Goal: Navigation & Orientation: Understand site structure

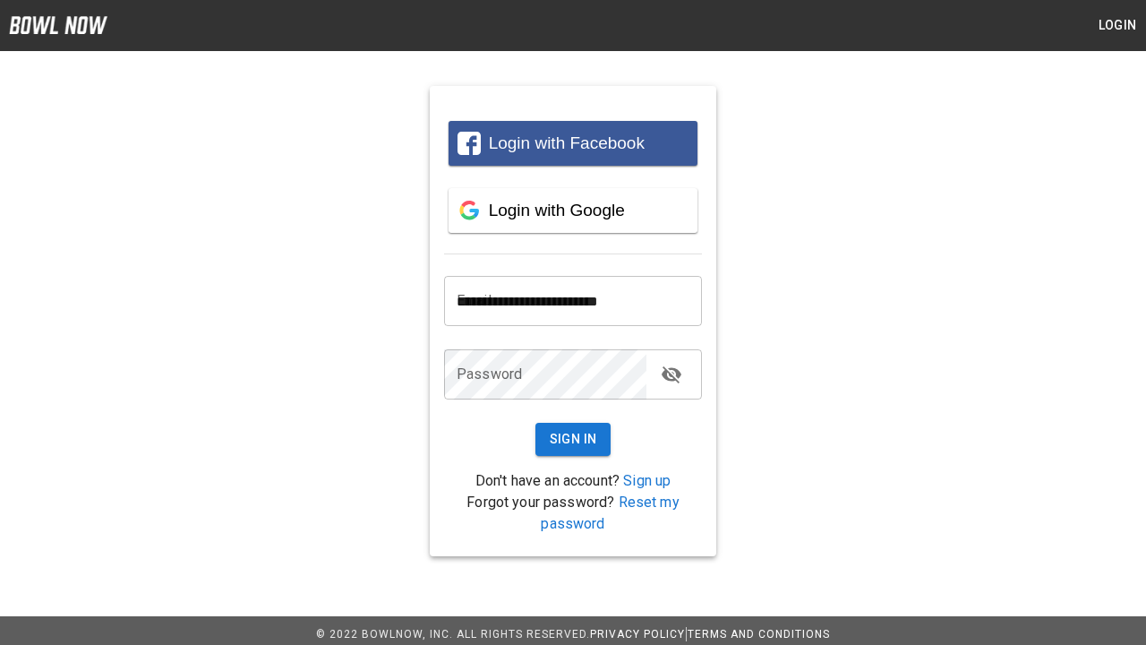
type input "**********"
click at [573, 439] on button "Sign In" at bounding box center [573, 439] width 76 height 33
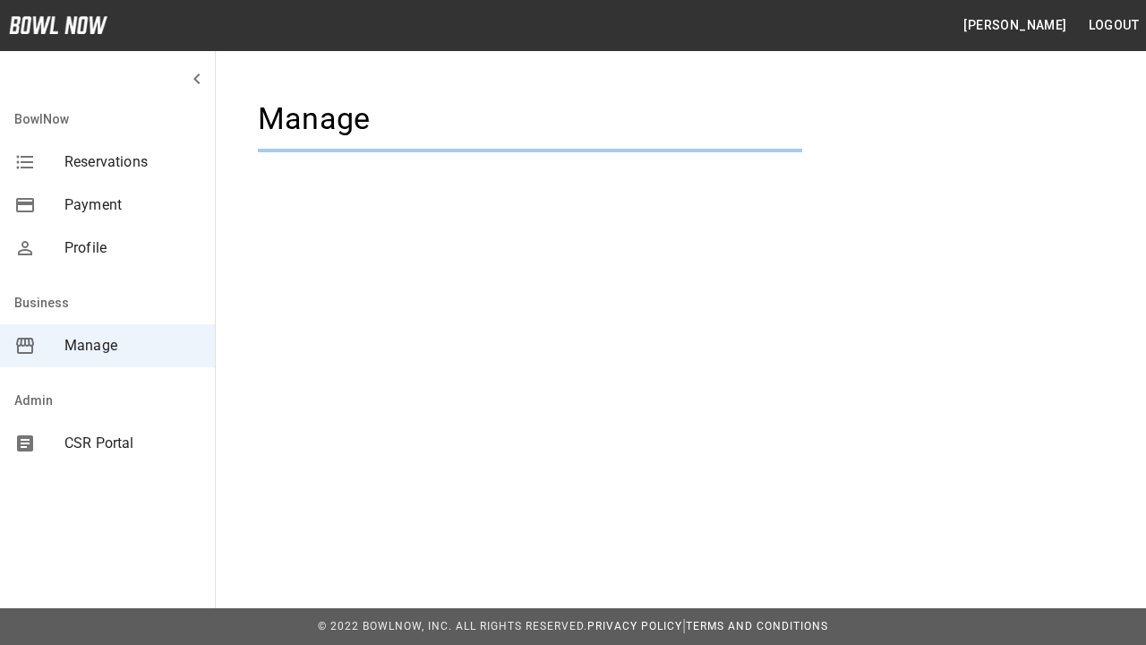
click at [107, 346] on span "Manage" at bounding box center [132, 345] width 136 height 21
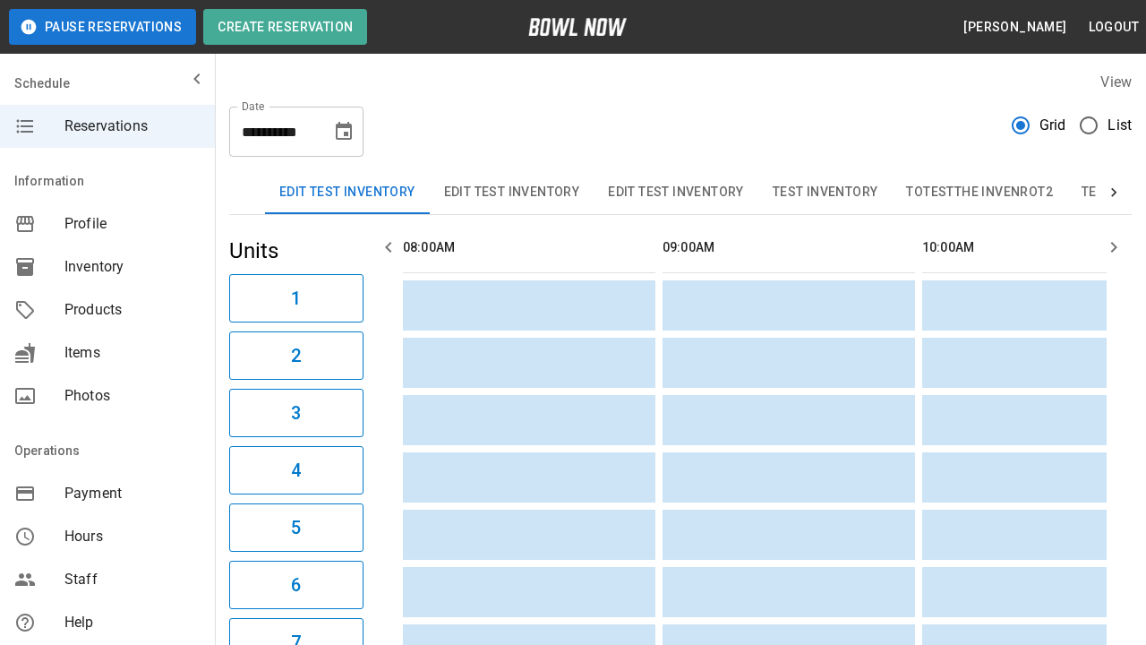
click at [107, 224] on span "Profile" at bounding box center [132, 223] width 136 height 21
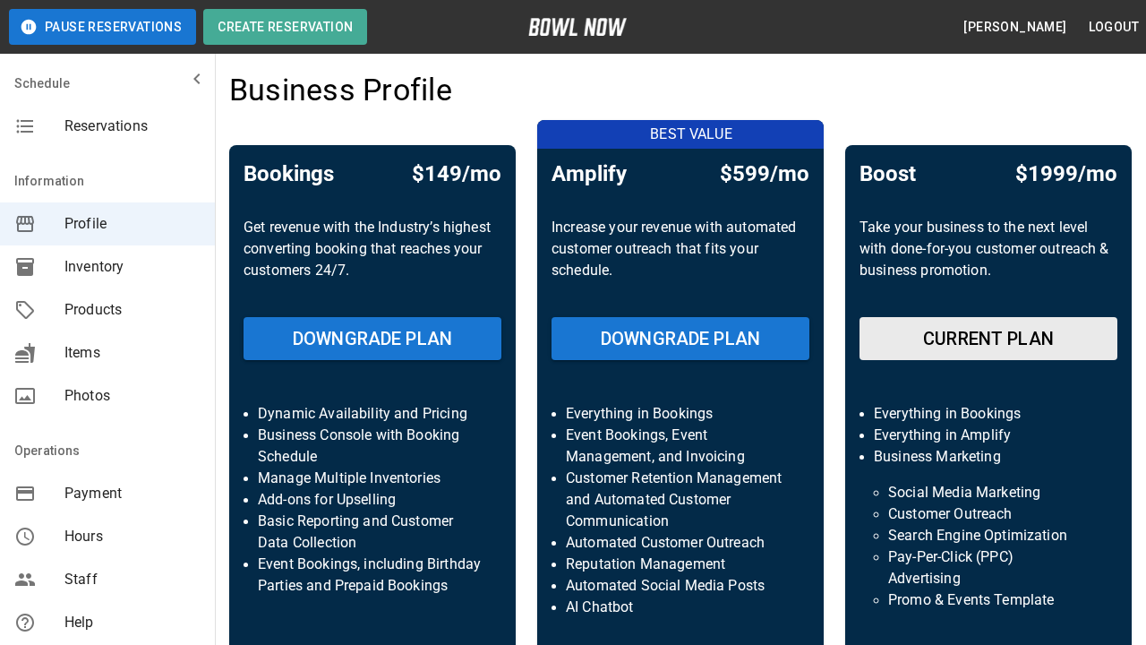
click at [107, 267] on span "Inventory" at bounding box center [132, 266] width 136 height 21
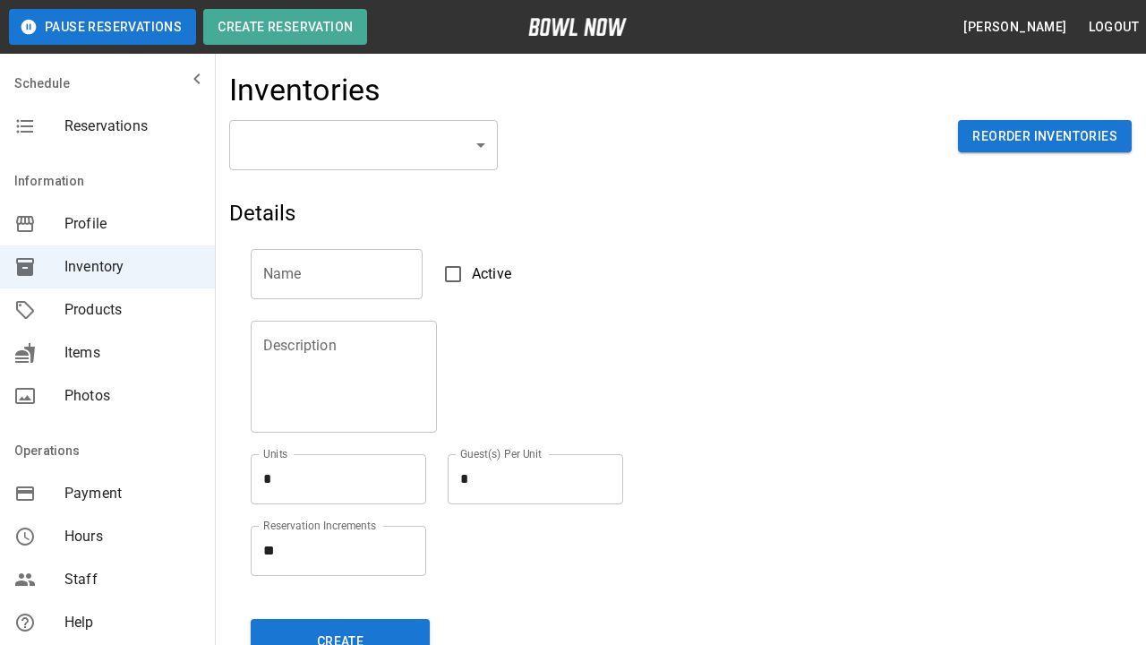
click at [107, 310] on span "Products" at bounding box center [132, 309] width 136 height 21
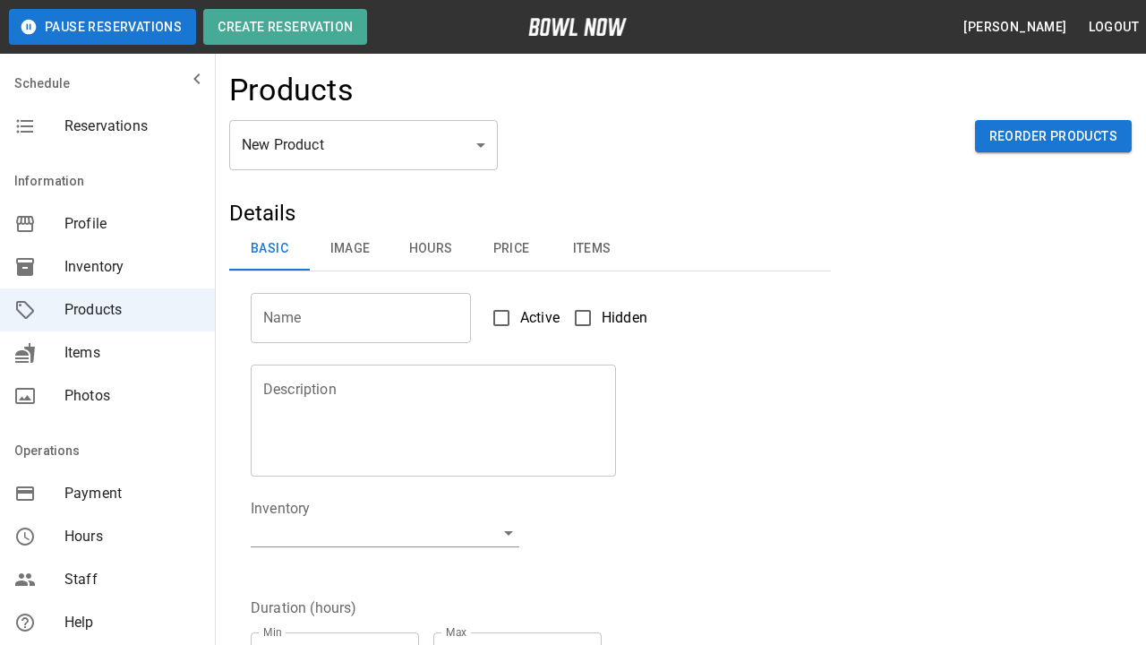
click at [107, 353] on span "Items" at bounding box center [132, 352] width 136 height 21
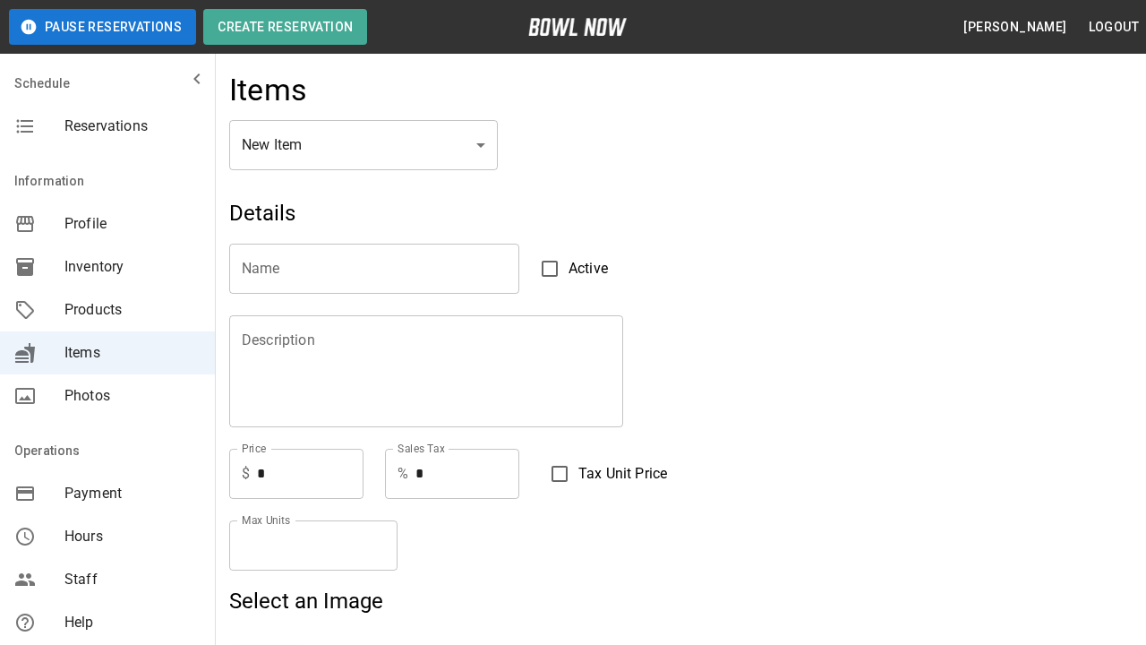
click at [107, 396] on span "Photos" at bounding box center [132, 395] width 136 height 21
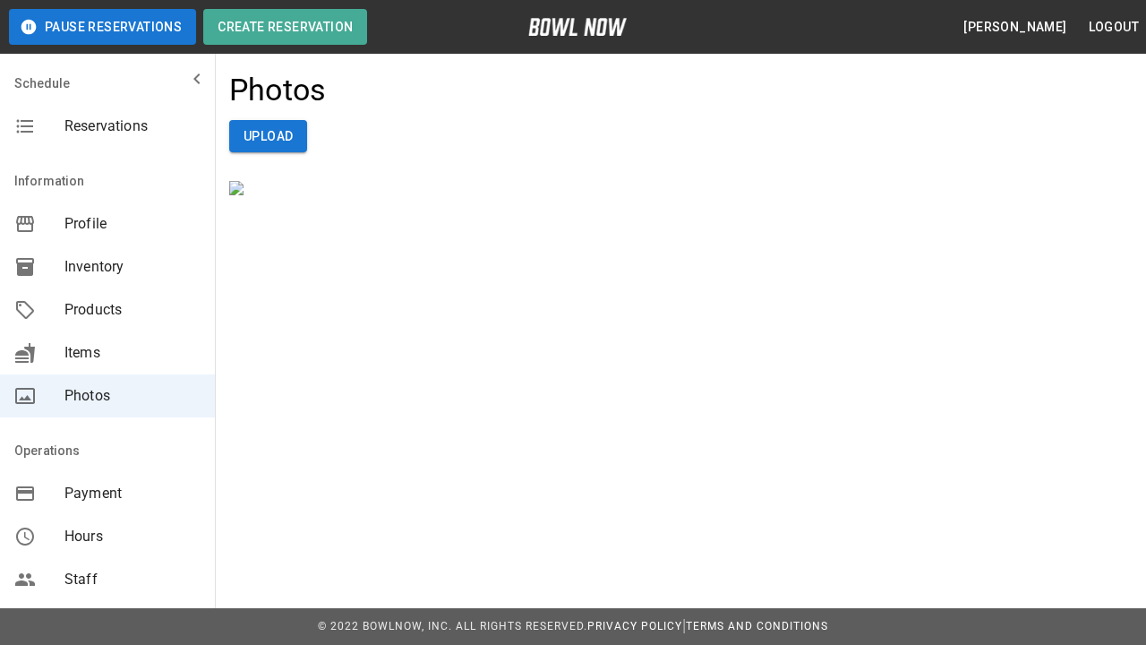
click at [107, 493] on span "Payment" at bounding box center [132, 493] width 136 height 21
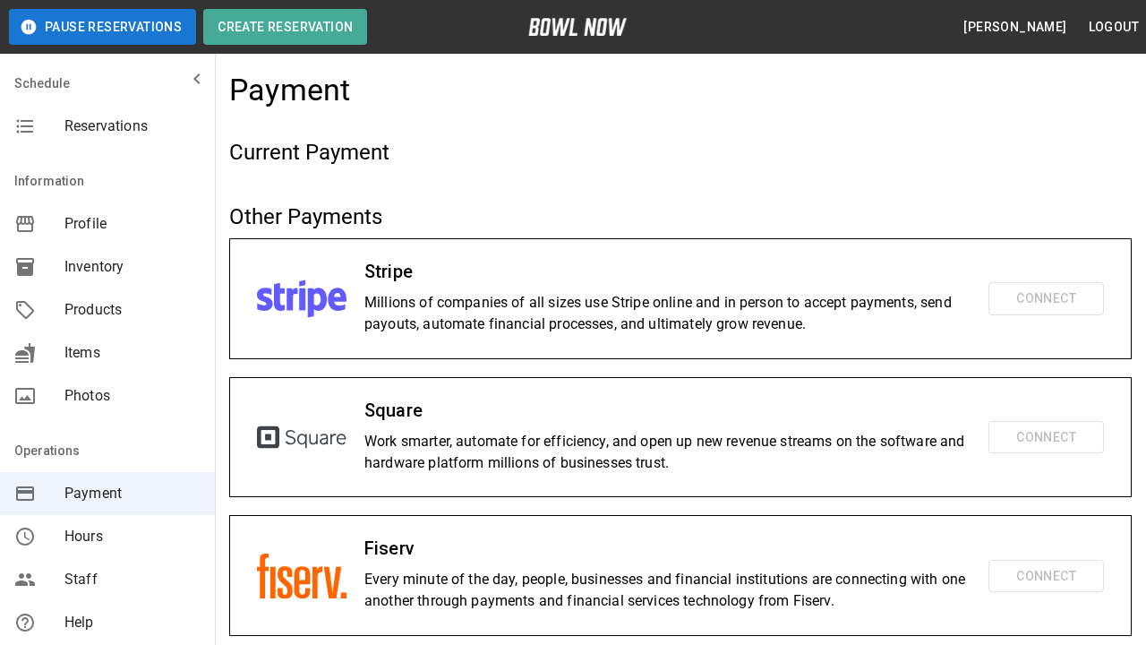
click at [107, 536] on span "Hours" at bounding box center [132, 536] width 136 height 21
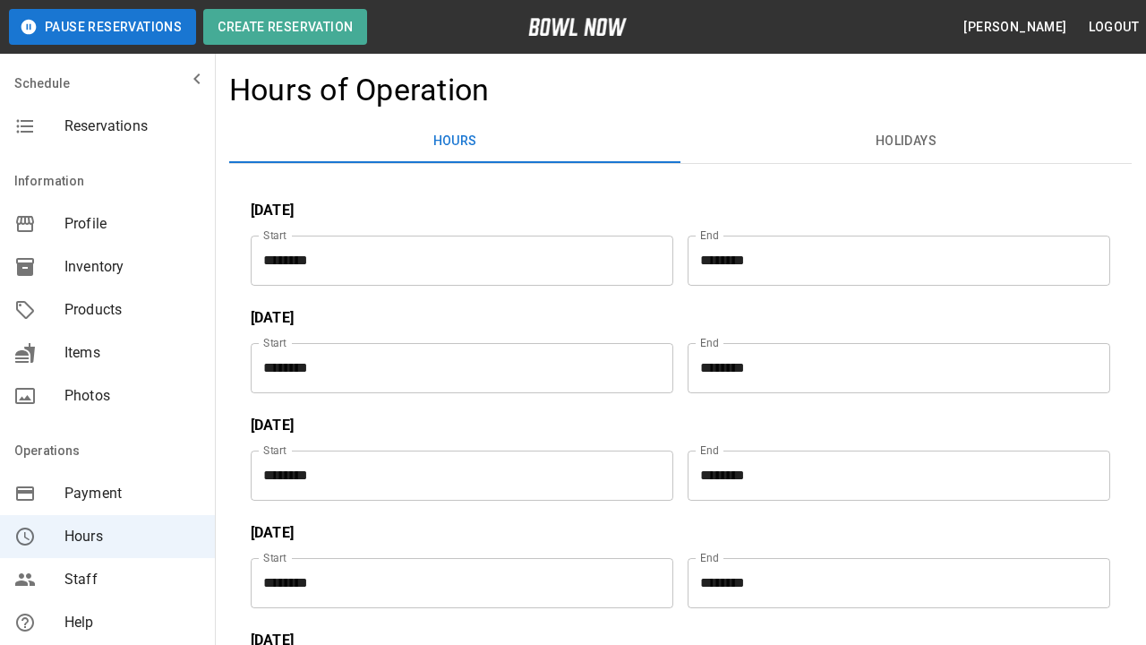
click at [107, 579] on span "Staff" at bounding box center [132, 579] width 136 height 21
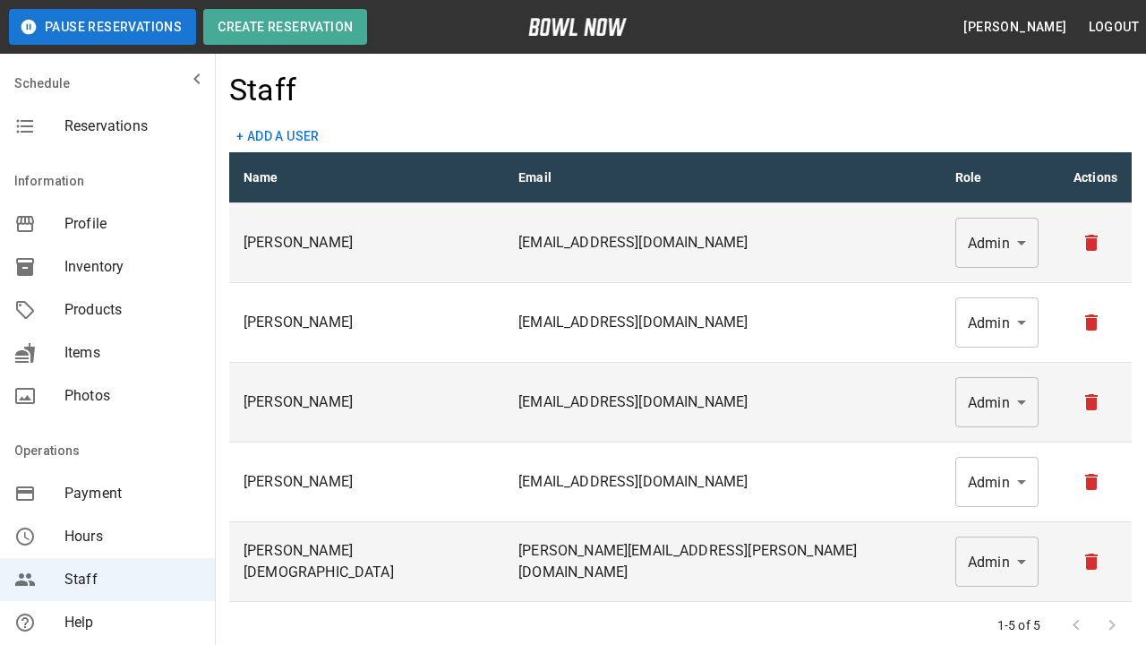
click at [107, 622] on span "Help" at bounding box center [132, 622] width 136 height 21
